Goal: Task Accomplishment & Management: Complete application form

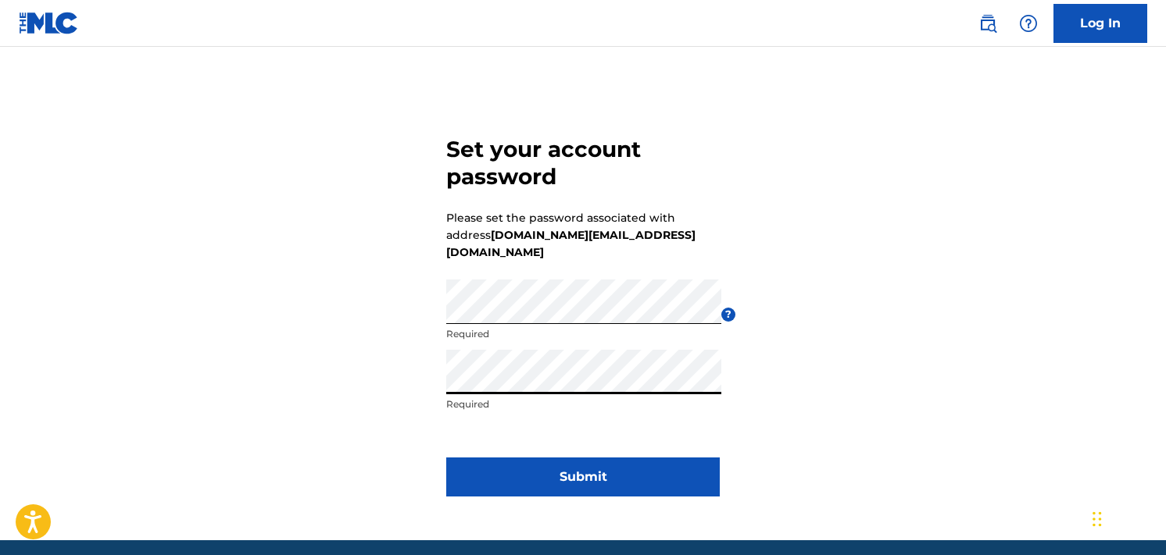
click at [583, 460] on button "Submit" at bounding box center [582, 477] width 273 height 39
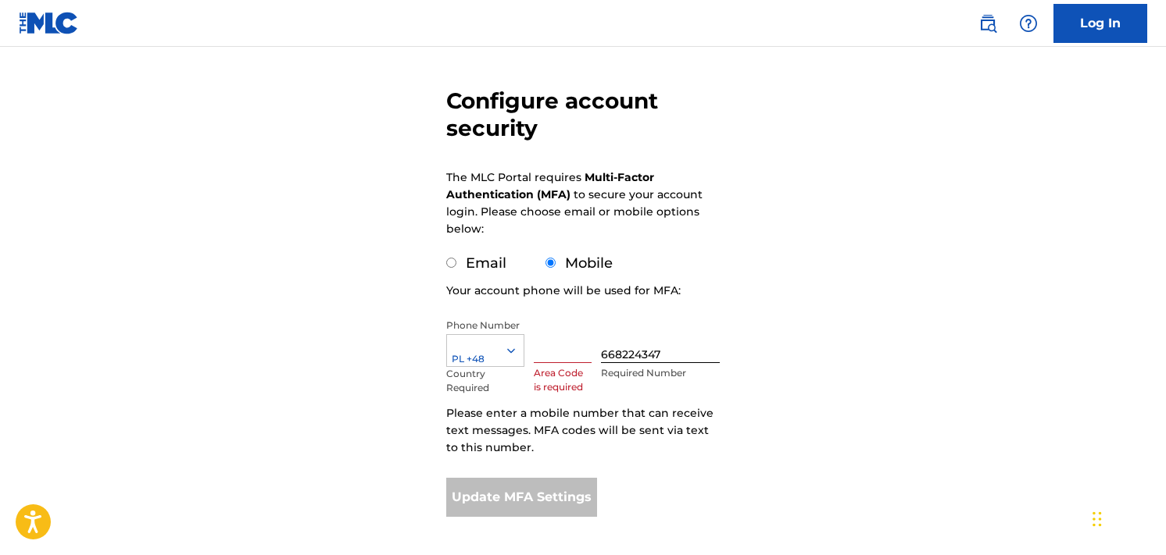
scroll to position [192, 0]
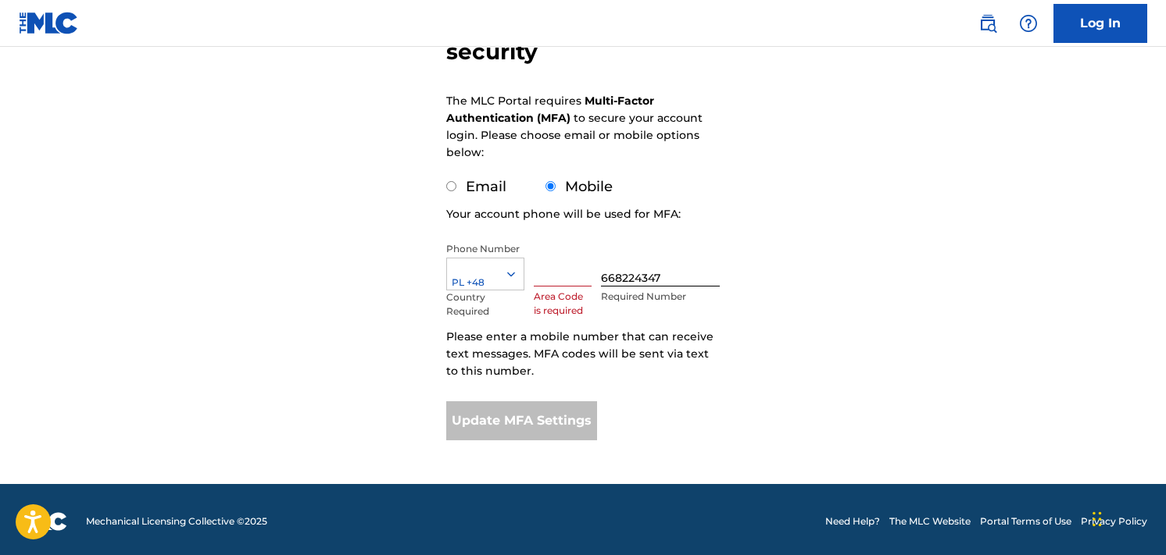
click at [449, 187] on input "Email" at bounding box center [451, 186] width 10 height 10
radio input "true"
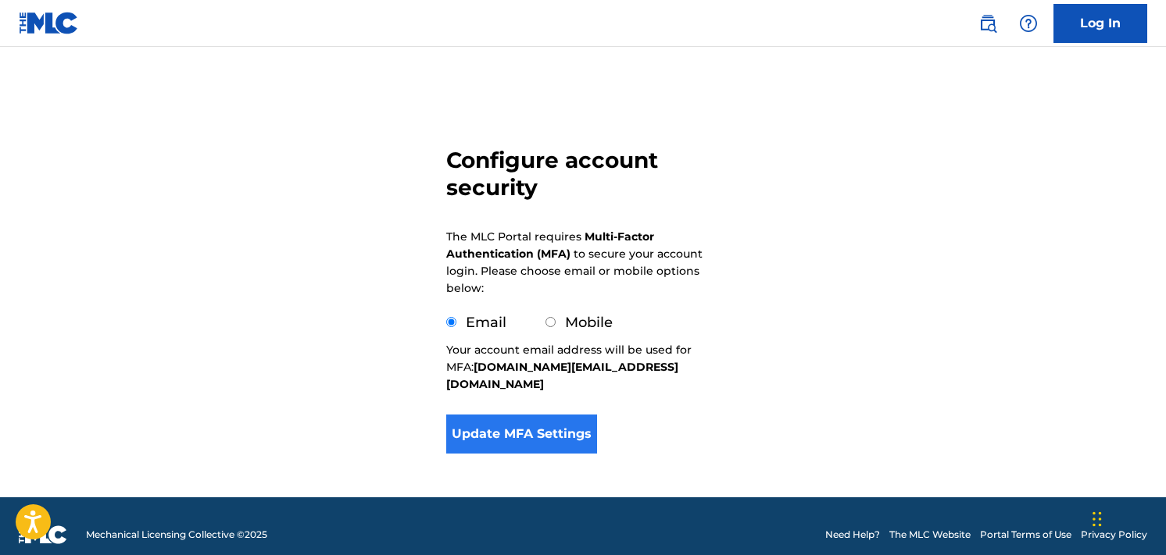
click at [561, 423] on button "Update MFA Settings" at bounding box center [521, 434] width 151 height 39
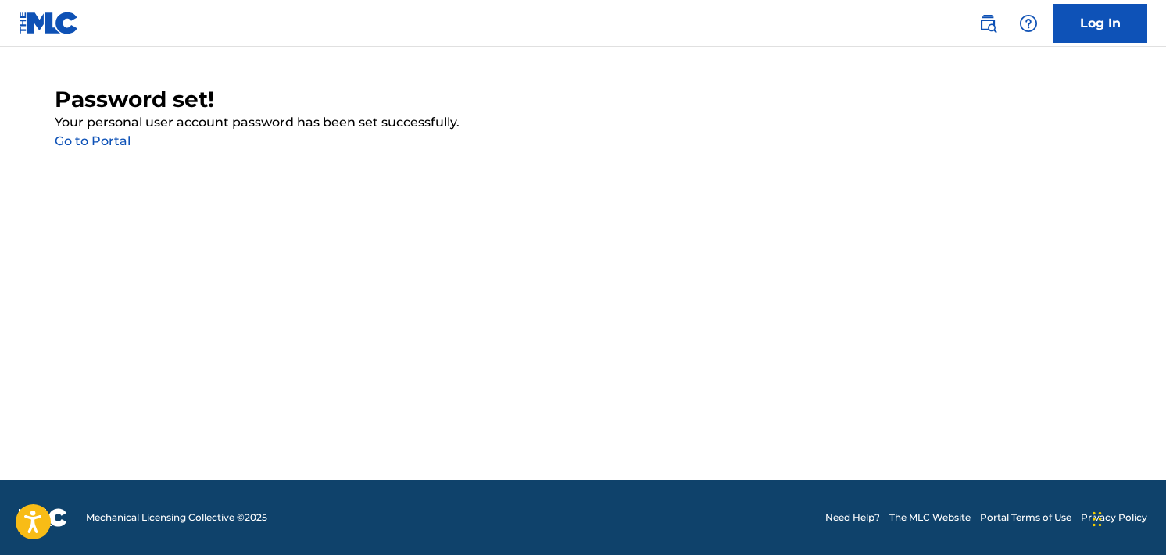
click at [94, 139] on link "Go to Portal" at bounding box center [93, 141] width 76 height 15
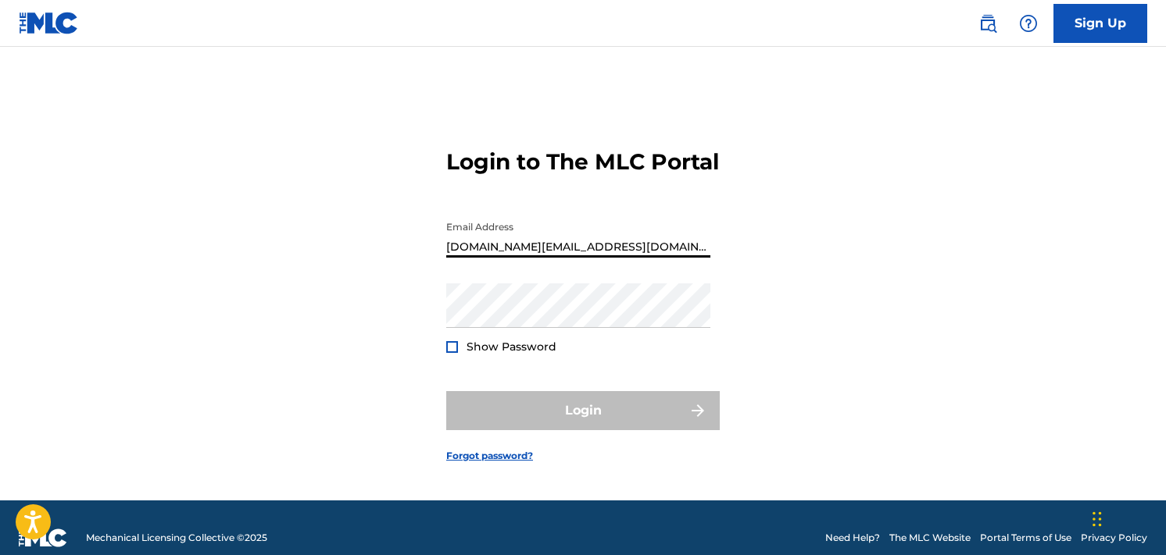
type input "[DOMAIN_NAME][EMAIL_ADDRESS][DOMAIN_NAME]"
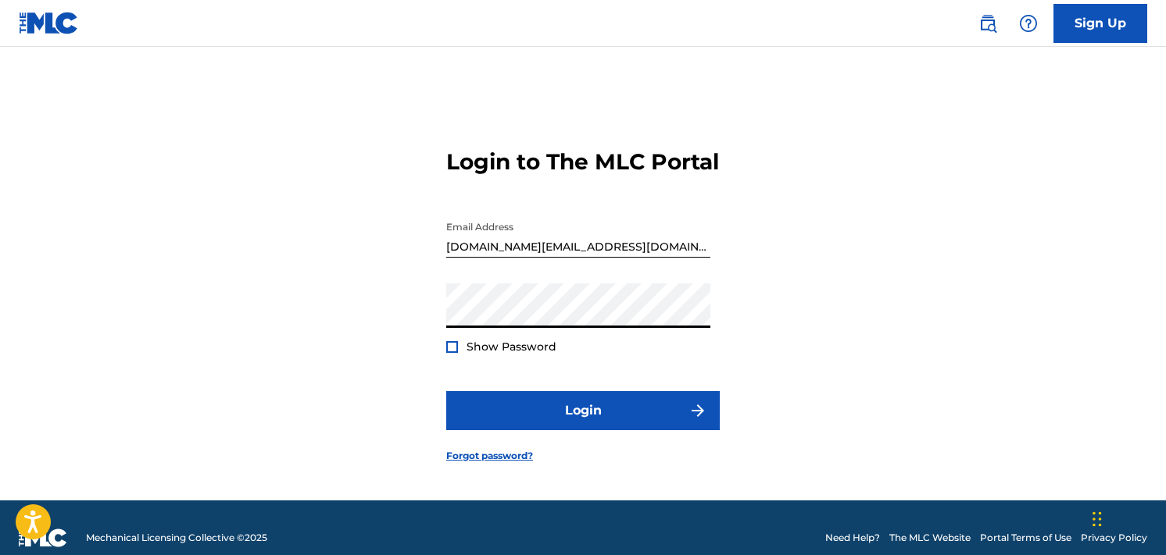
click at [583, 426] on button "Login" at bounding box center [582, 410] width 273 height 39
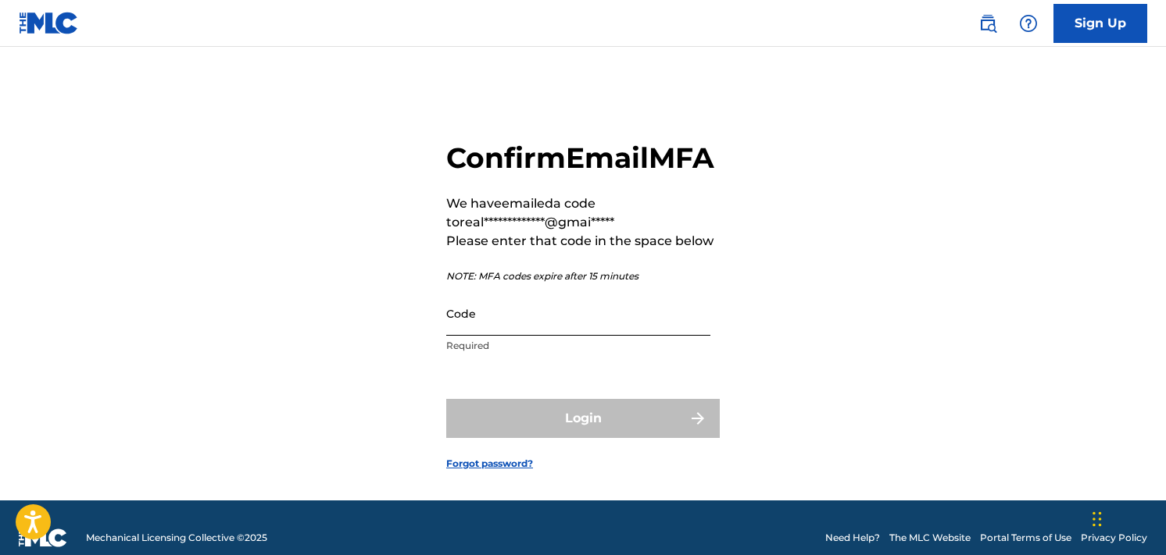
click at [579, 336] on input "Code" at bounding box center [578, 313] width 264 height 45
paste input "787543"
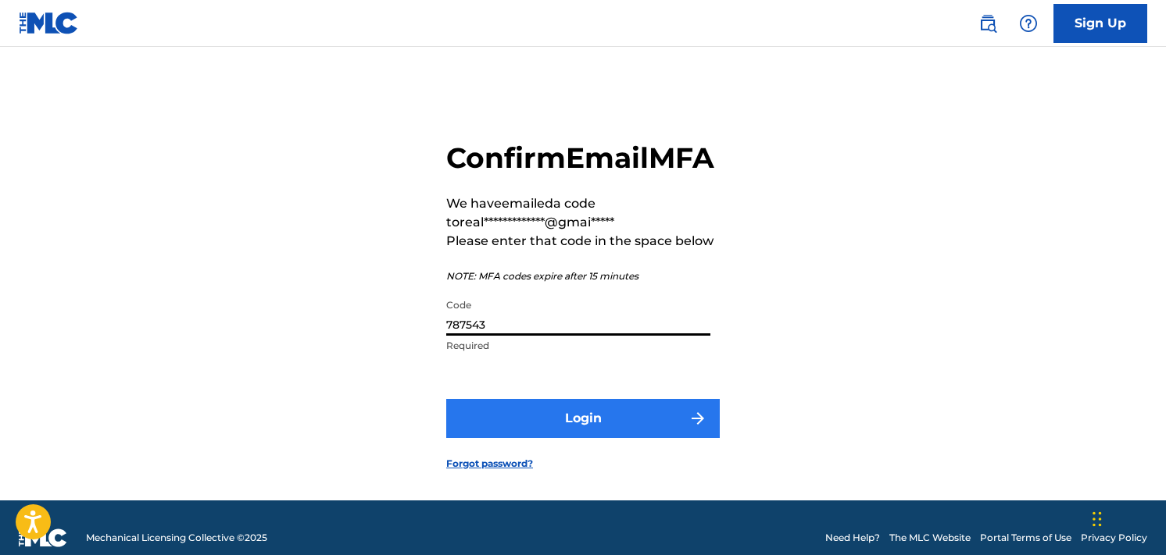
type input "787543"
click at [619, 438] on button "Login" at bounding box center [582, 418] width 273 height 39
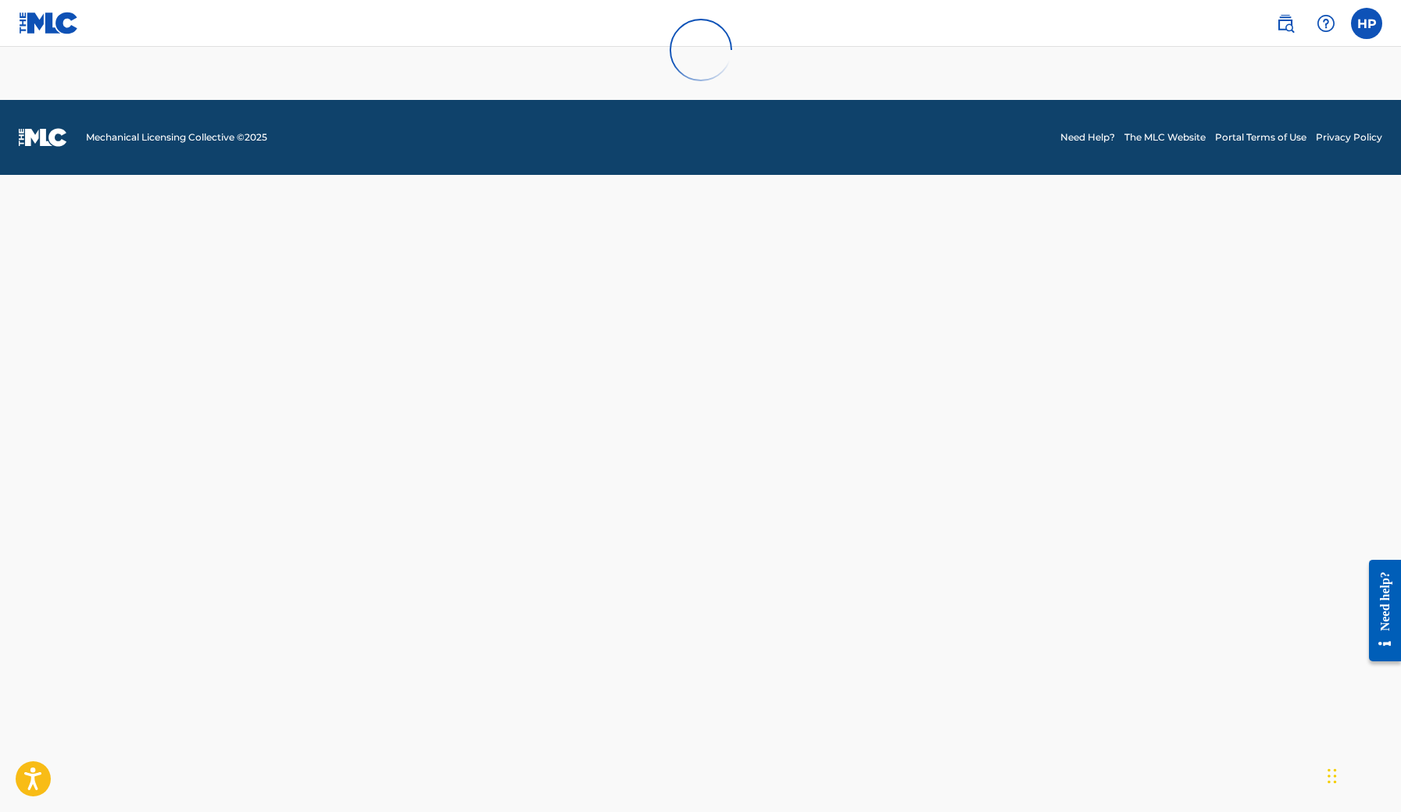
click at [59, 26] on div at bounding box center [700, 50] width 1401 height 100
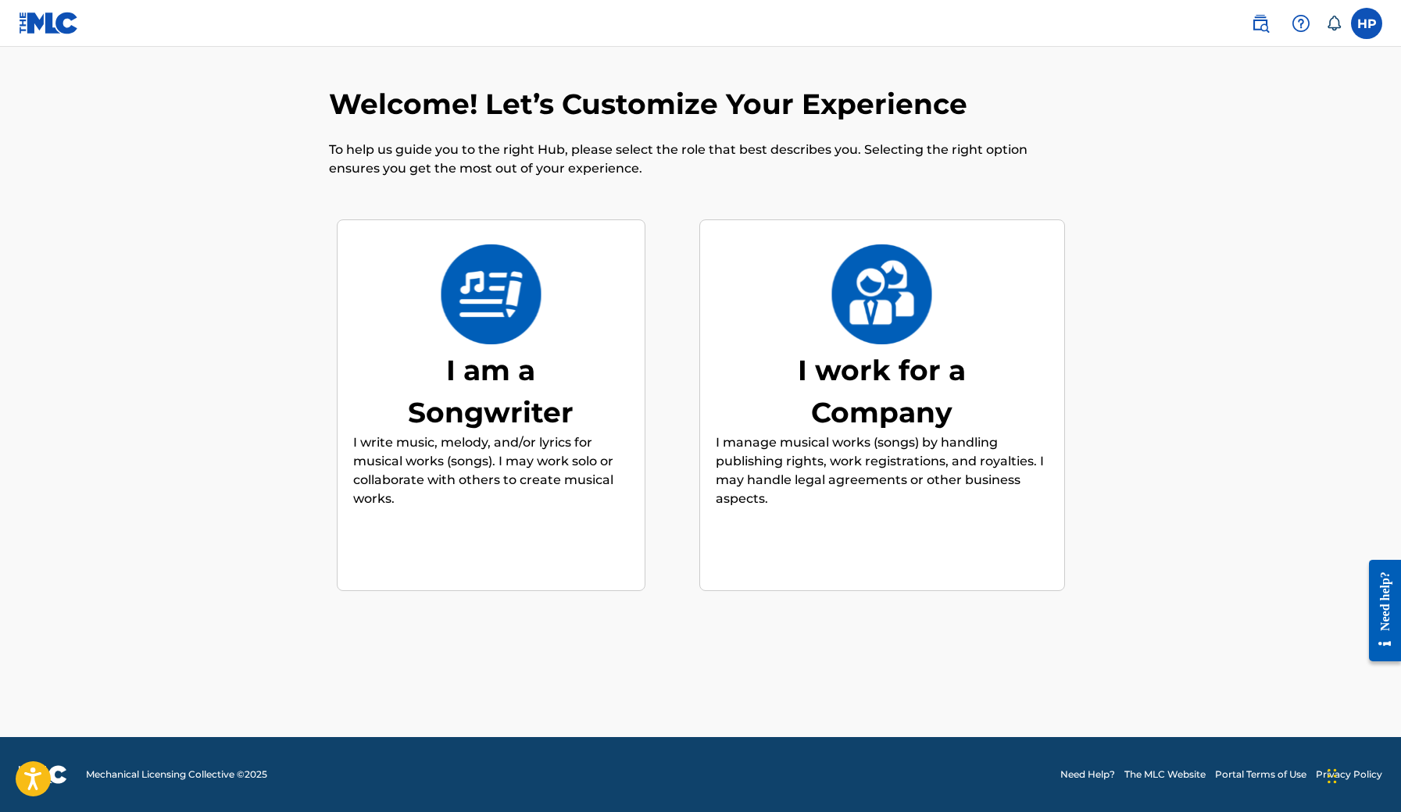
click at [469, 340] on img at bounding box center [491, 295] width 102 height 100
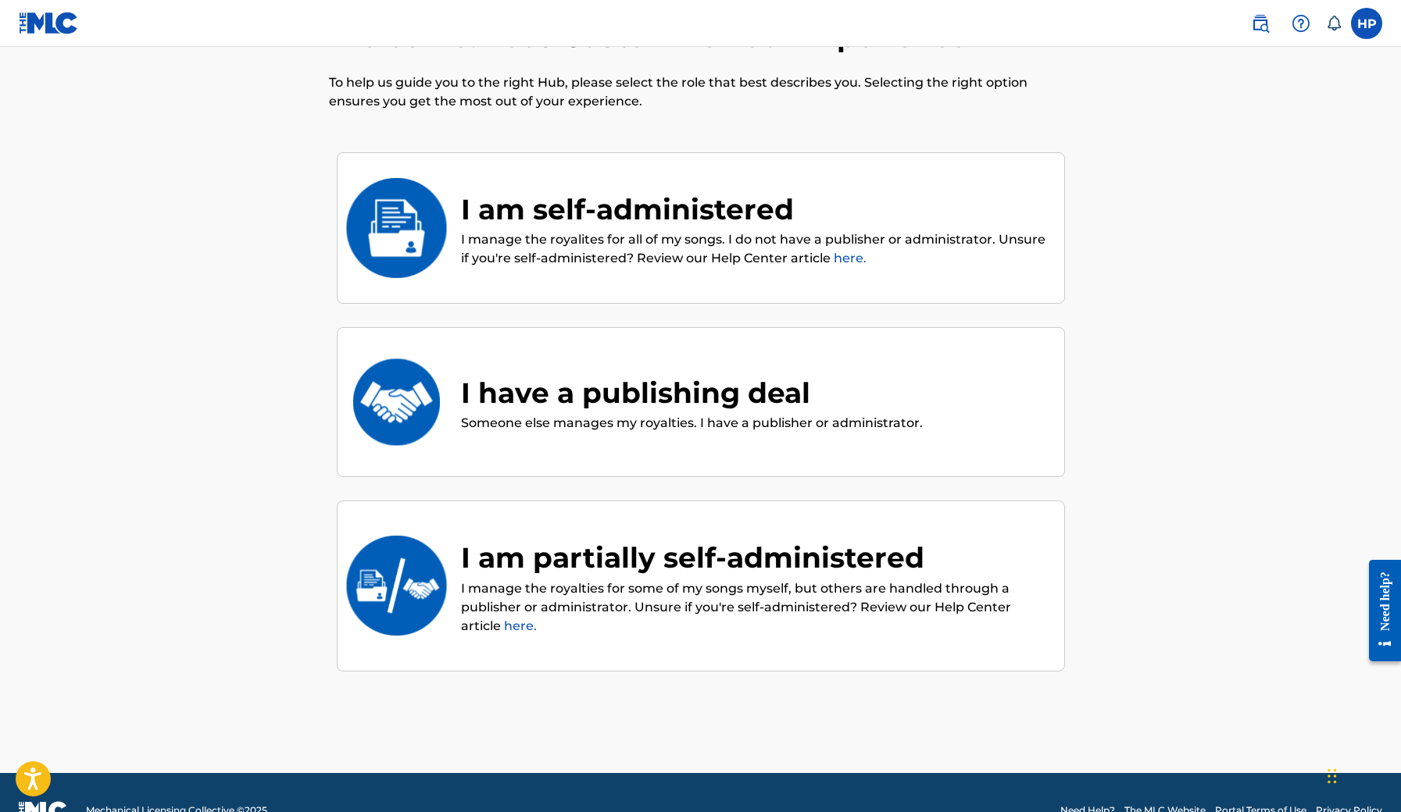
click at [223, 307] on div "Welcome! Let’s Customize Your Experience To help us guide you to the right Hub,…" at bounding box center [701, 396] width 1056 height 755
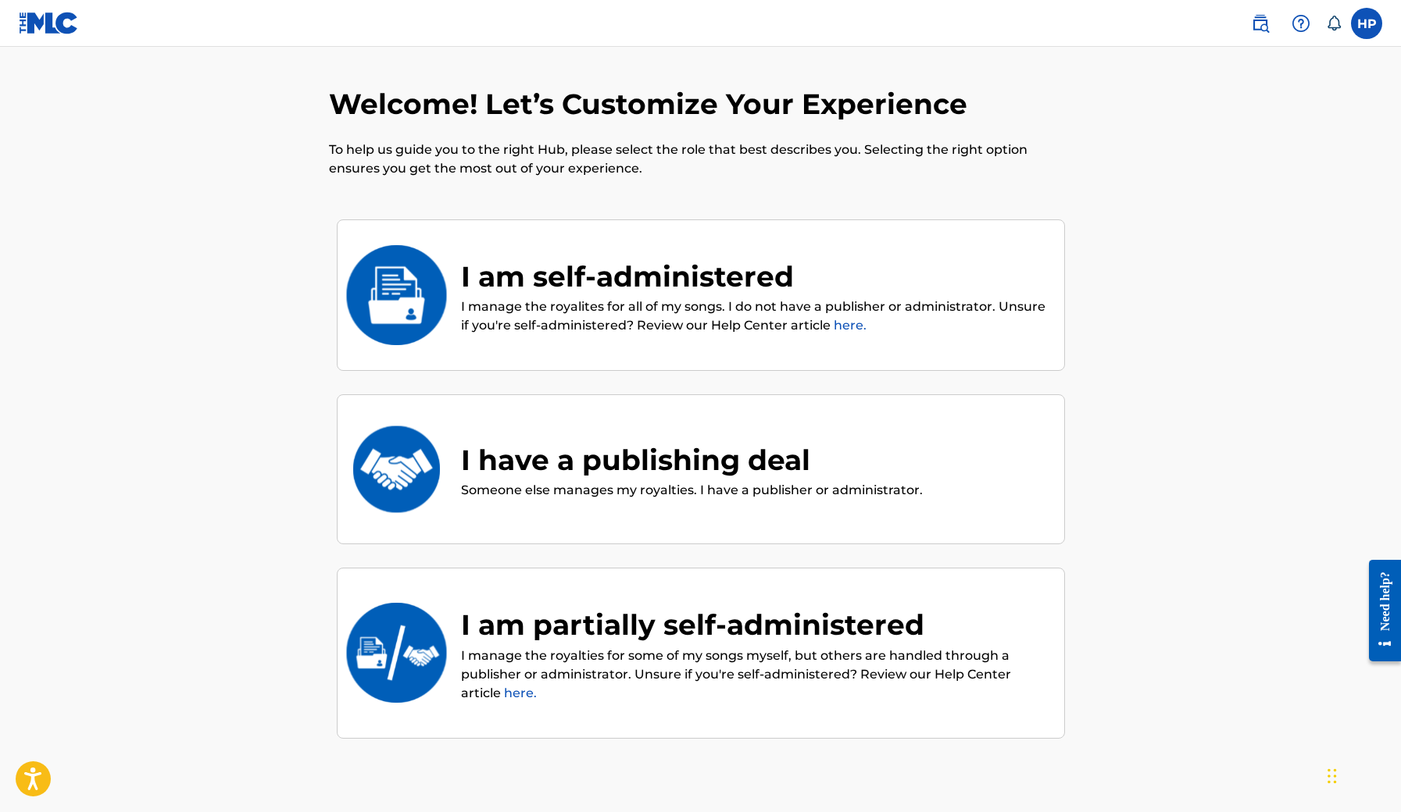
scroll to position [0, 0]
click at [649, 298] on p "I manage the royalites for all of my songs. I do not have a publisher or admini…" at bounding box center [754, 316] width 587 height 37
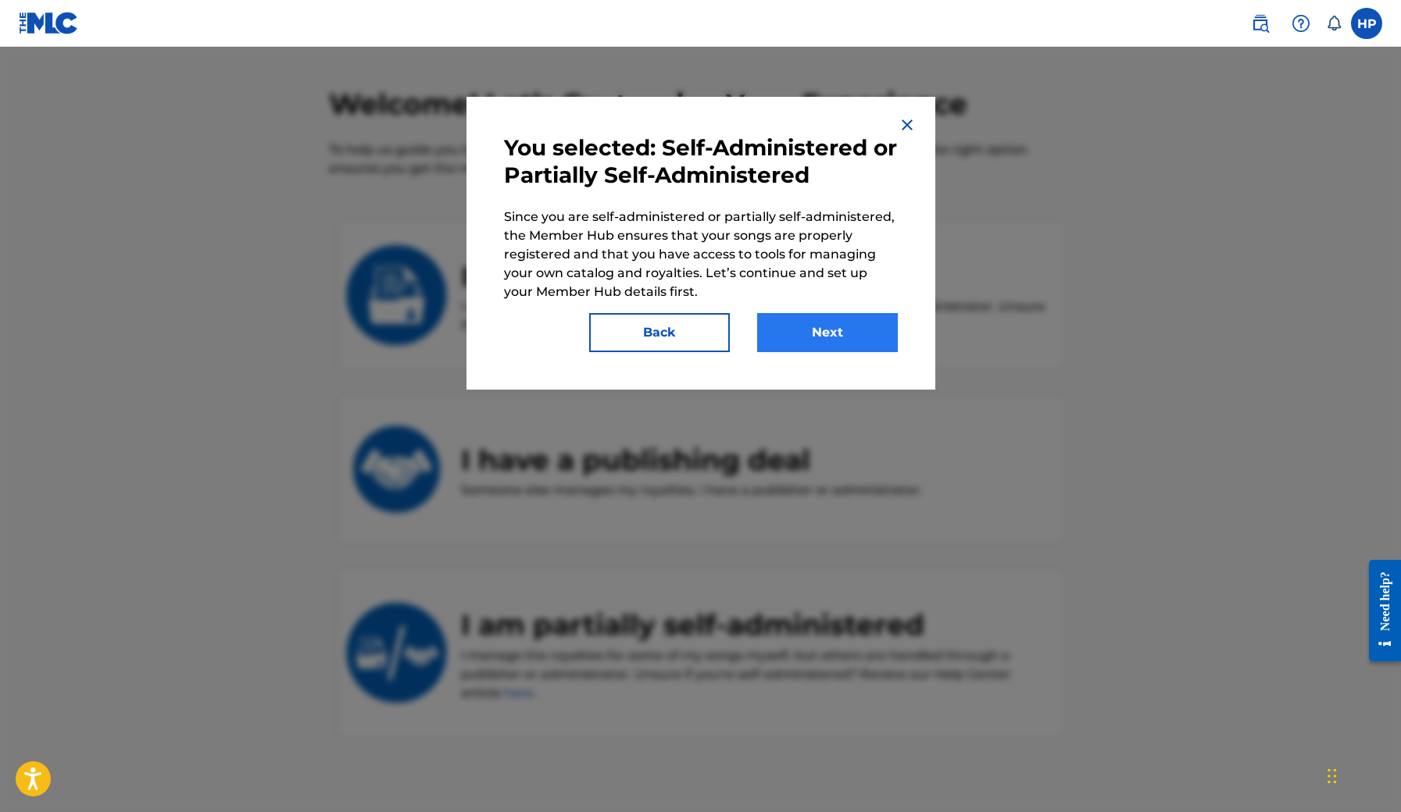
click at [839, 320] on button "Next" at bounding box center [827, 332] width 141 height 39
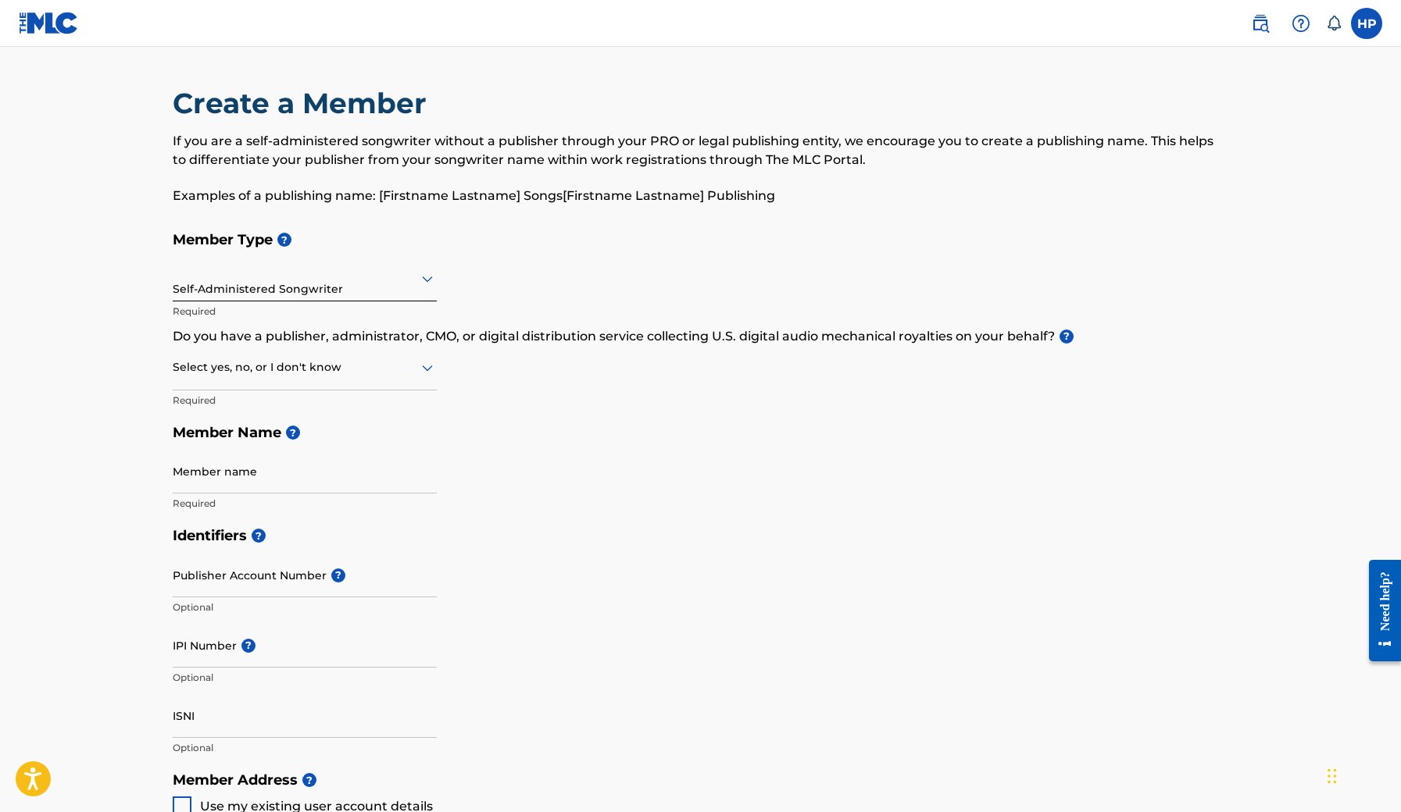
click at [413, 365] on div at bounding box center [305, 368] width 264 height 20
click at [328, 434] on div "No" at bounding box center [304, 443] width 262 height 35
click at [409, 285] on div at bounding box center [305, 279] width 264 height 20
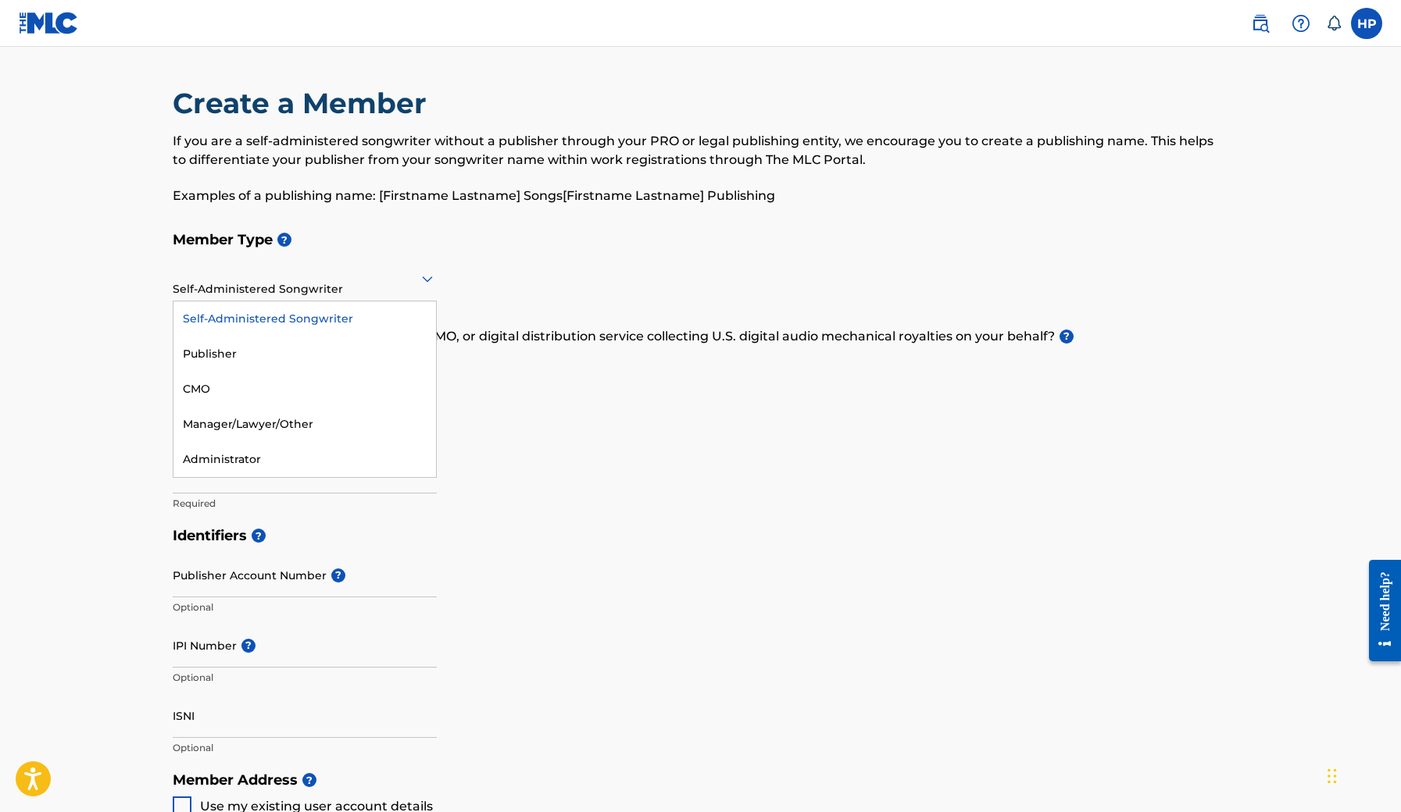
click at [324, 315] on div "Self-Administered Songwriter" at bounding box center [304, 319] width 262 height 35
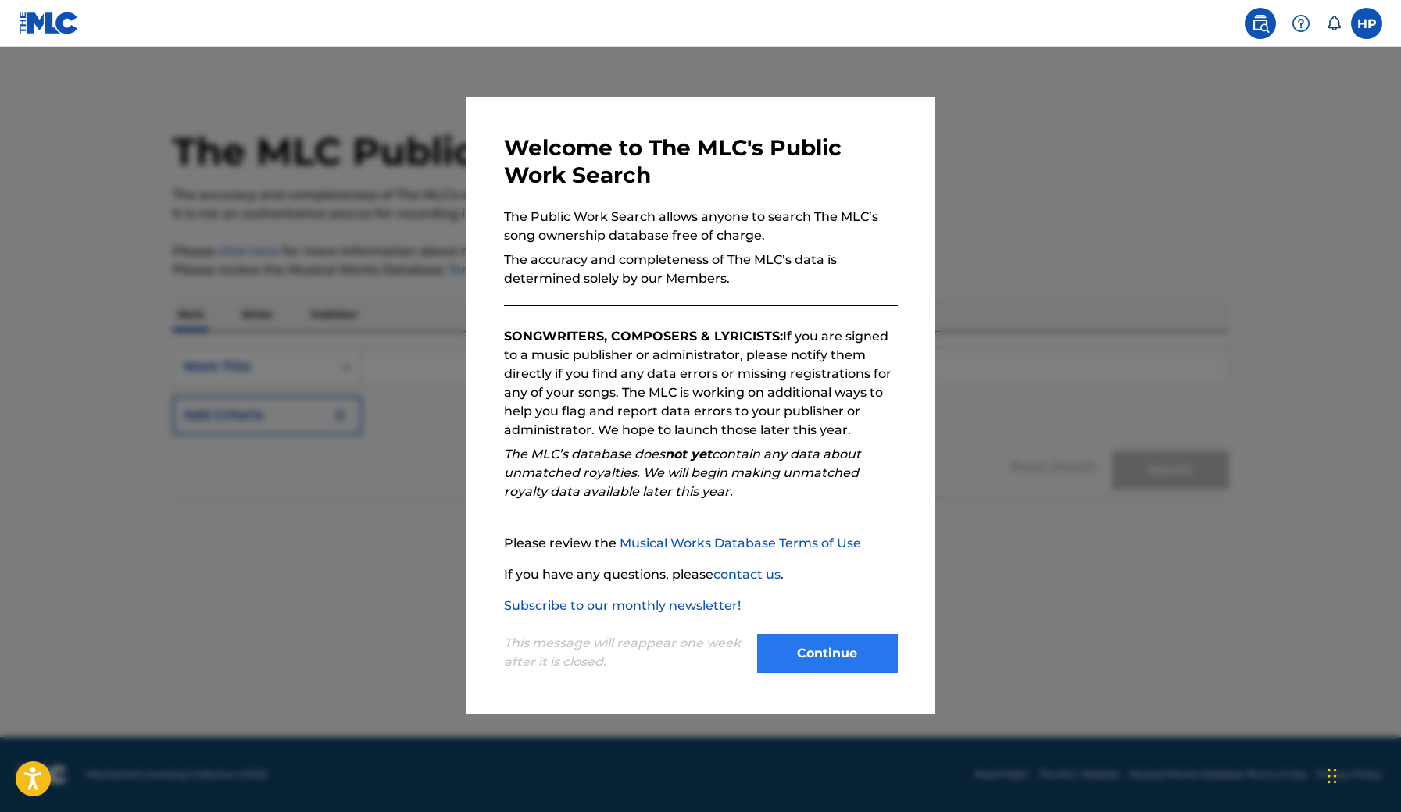
click at [833, 658] on button "Continue" at bounding box center [827, 653] width 141 height 39
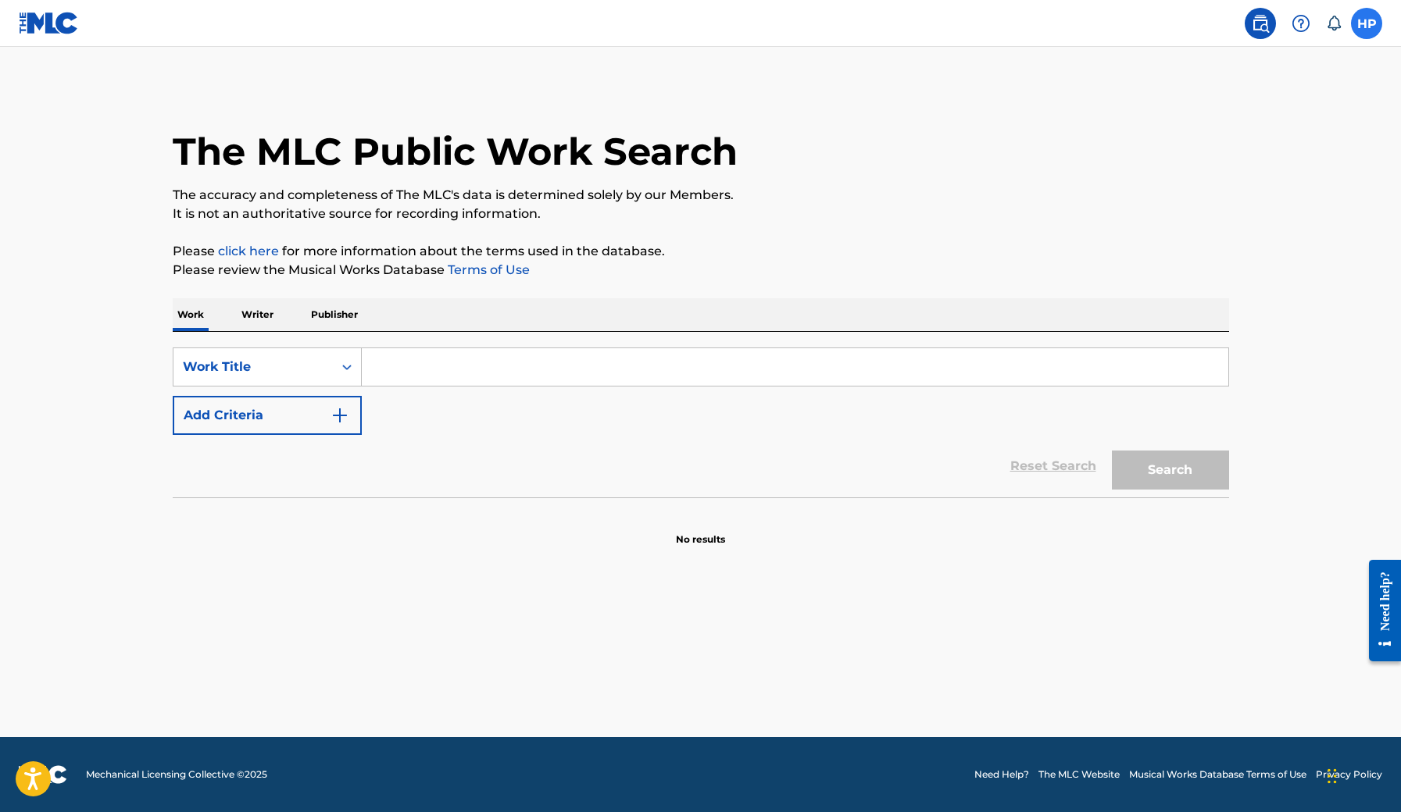
click at [1368, 27] on label at bounding box center [1366, 23] width 31 height 31
click at [1366, 23] on input "HP Hubert Poliński realhubi.business@gmail.com Notification Preferences Profile…" at bounding box center [1366, 23] width 0 height 0
click at [1214, 195] on link "Profile" at bounding box center [1212, 194] width 31 height 14
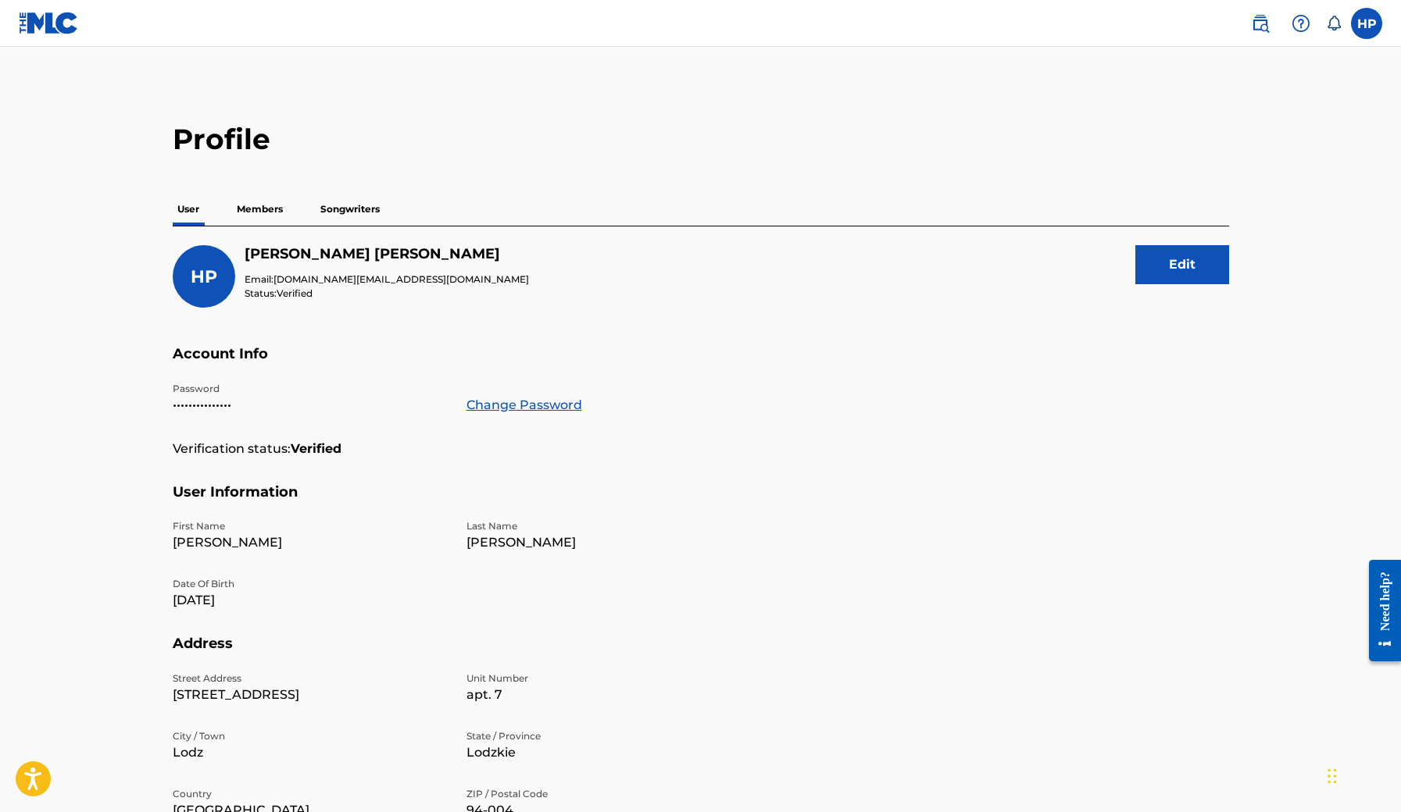
click at [71, 17] on img at bounding box center [49, 23] width 60 height 23
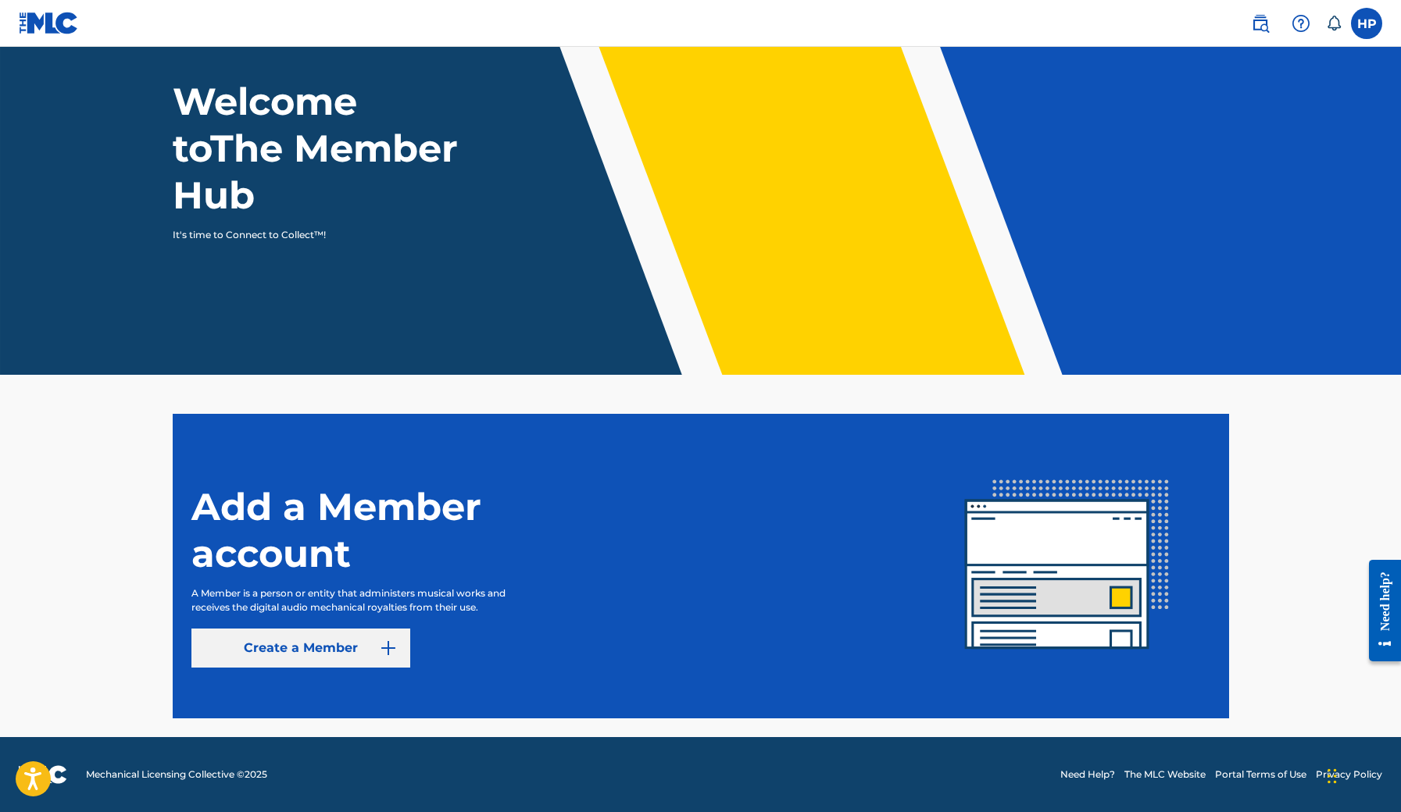
scroll to position [83, 0]
click at [391, 641] on img at bounding box center [388, 648] width 19 height 19
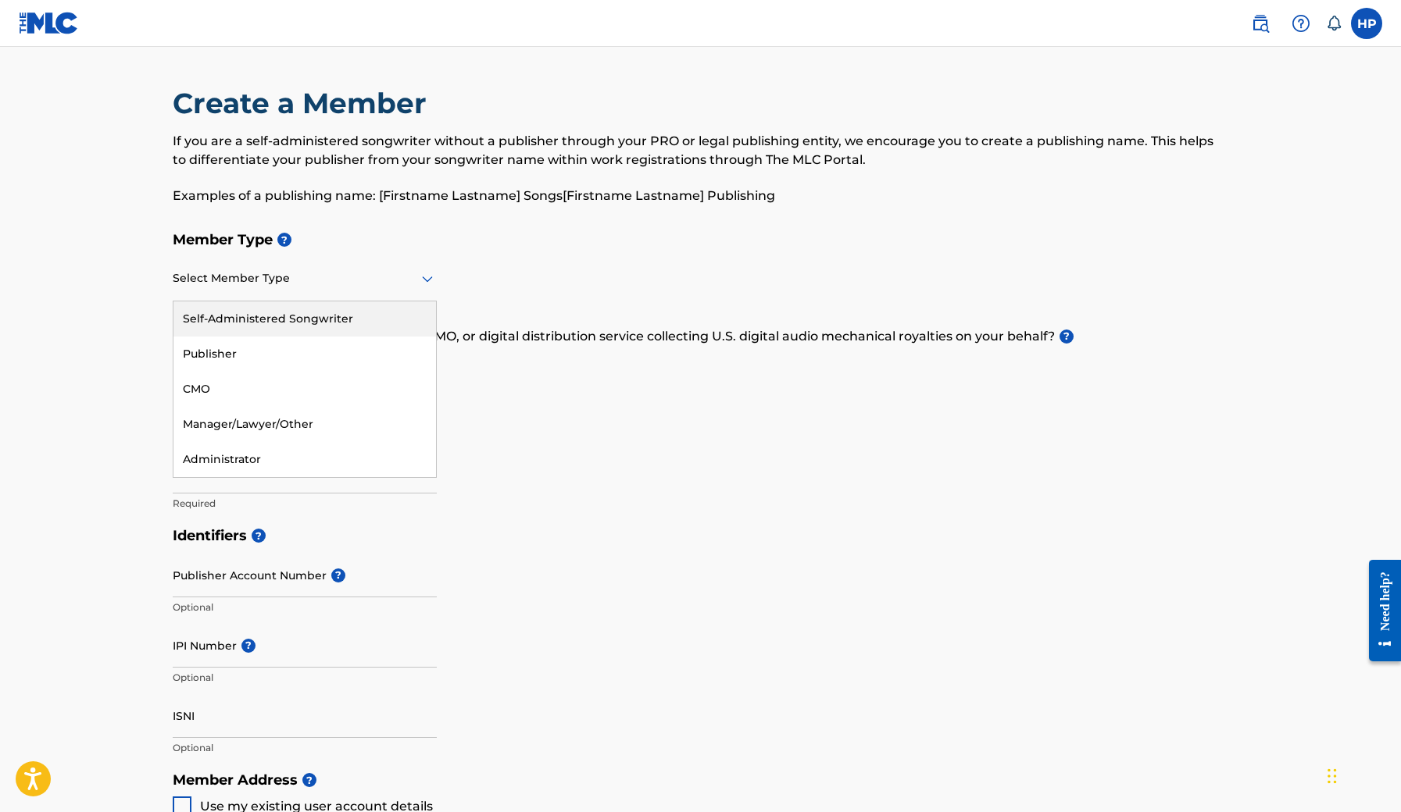
click at [391, 287] on div at bounding box center [305, 279] width 264 height 20
click at [289, 319] on div "Self-Administered Songwriter" at bounding box center [304, 319] width 262 height 35
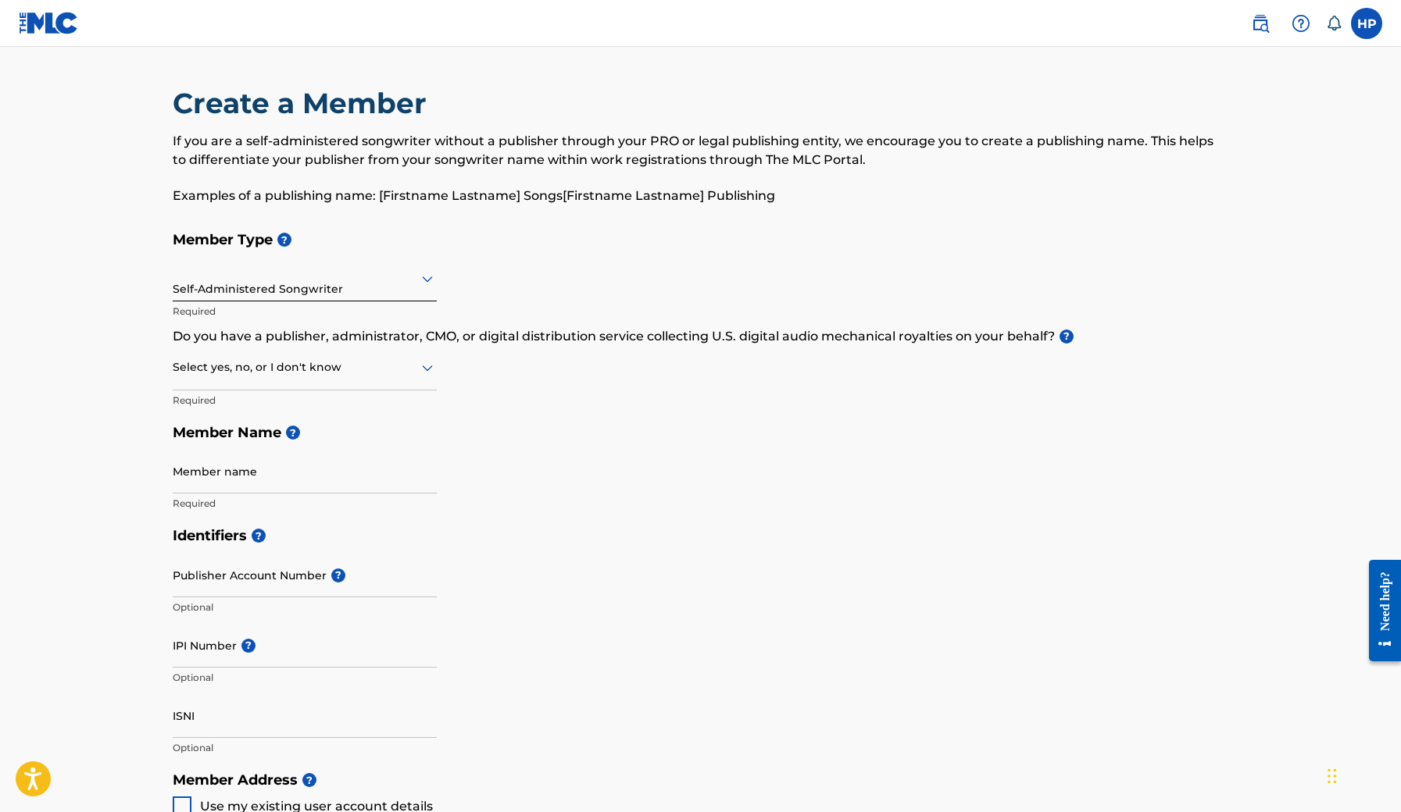
click at [326, 373] on div at bounding box center [305, 368] width 264 height 20
click at [284, 445] on div "No" at bounding box center [304, 443] width 262 height 35
type input "Hubi"
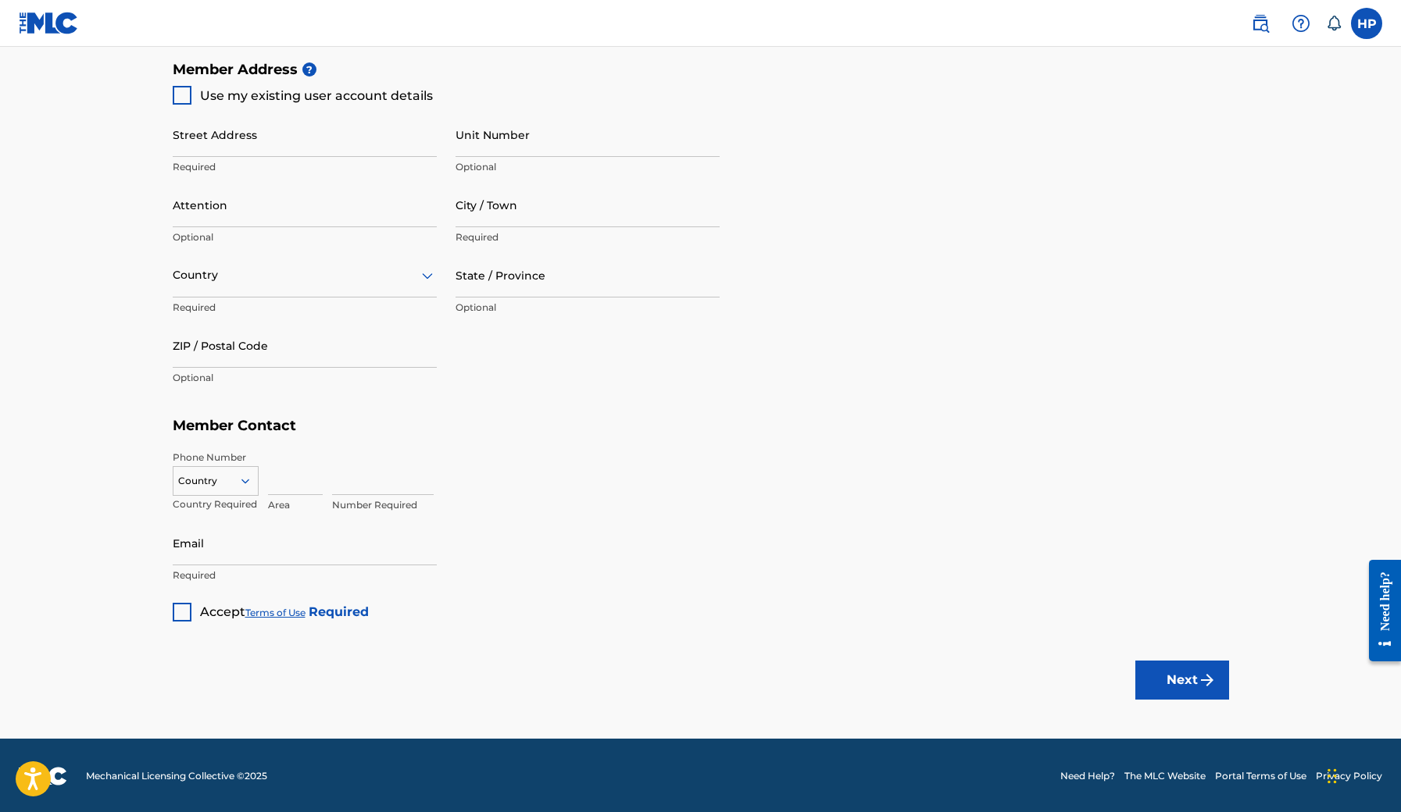
scroll to position [710, 0]
